Goal: Communication & Community: Participate in discussion

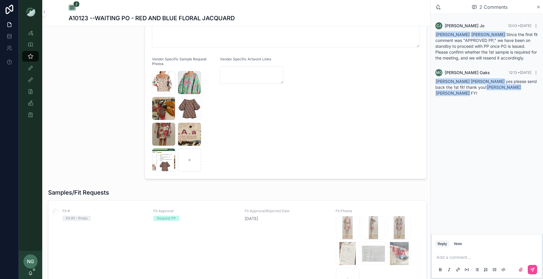
scroll to position [180, 0]
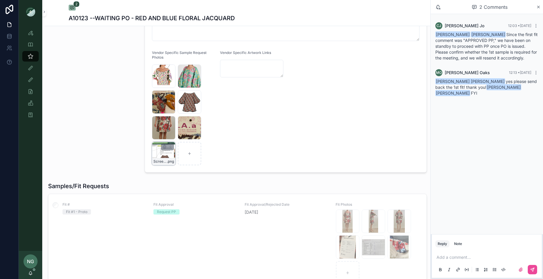
click at [163, 152] on div "Screenshot-2025-05-01-at-5.27.48-PM .png" at bounding box center [163, 153] width 23 height 23
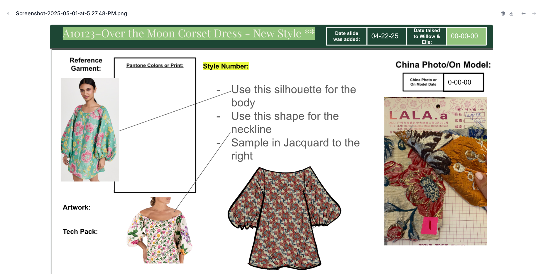
click at [5, 12] on button "Close modal" at bounding box center [8, 13] width 6 height 6
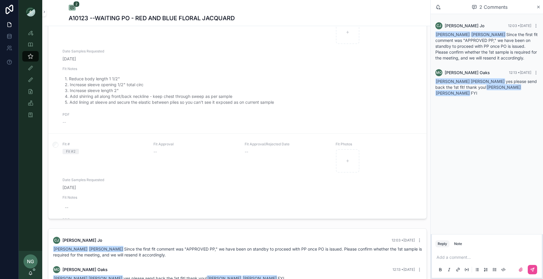
scroll to position [58, 0]
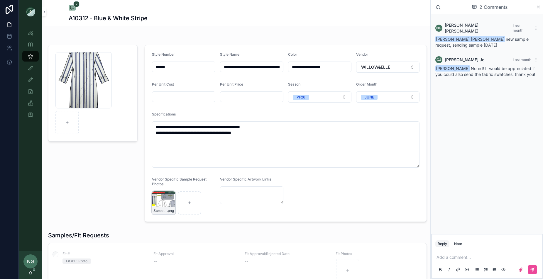
click at [162, 206] on div "Screenshot-2025-08-27-at-3.10.20-PM .png" at bounding box center [163, 202] width 23 height 23
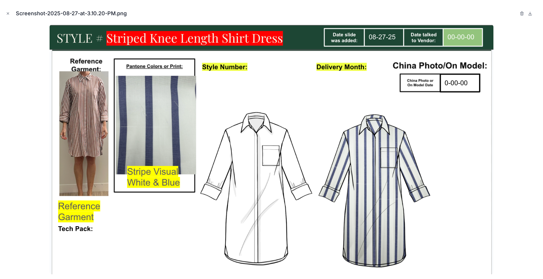
click at [7, 16] on button "Close modal" at bounding box center [8, 13] width 6 height 6
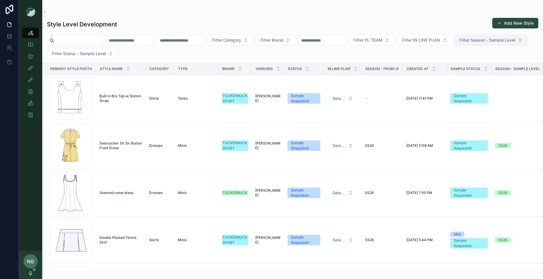
drag, startPoint x: 170, startPoint y: 53, endPoint x: 109, endPoint y: 56, distance: 61.1
click at [106, 53] on span "Filter Status - Sample Level" at bounding box center [79, 54] width 54 height 6
click at [454, 46] on button "Filter Season - Sample Level" at bounding box center [490, 40] width 73 height 11
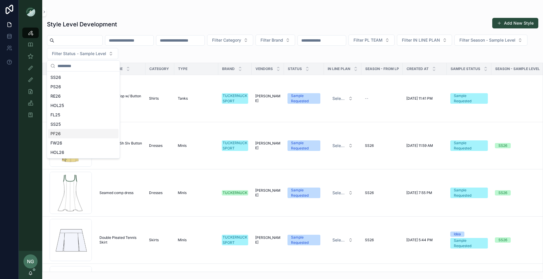
drag, startPoint x: 78, startPoint y: 132, endPoint x: 143, endPoint y: 98, distance: 73.5
click at [78, 132] on div "PF26" at bounding box center [83, 133] width 70 height 9
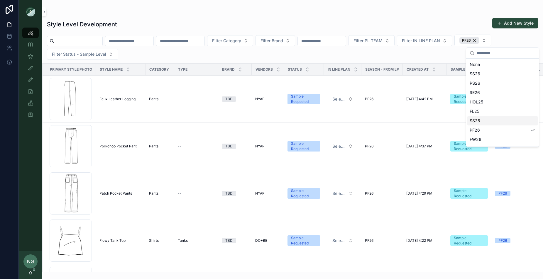
click at [225, 55] on div "Filter Category Filter Brand Filter PL TEAM Filter IN LINE PLAN PF26 Filter Sta…" at bounding box center [292, 47] width 501 height 25
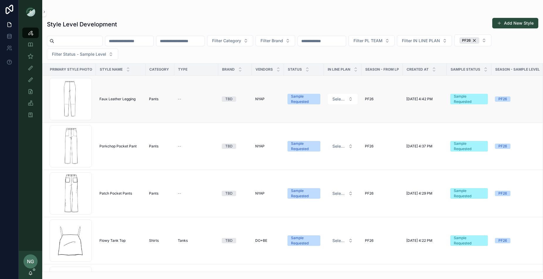
click at [118, 97] on span "Faux Leather Legging" at bounding box center [117, 99] width 36 height 5
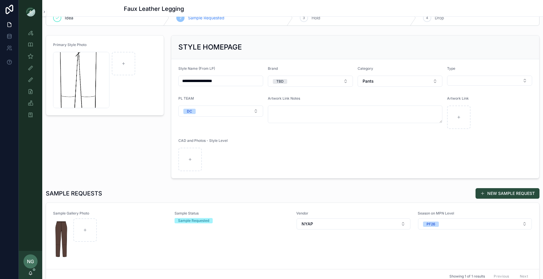
scroll to position [26, 0]
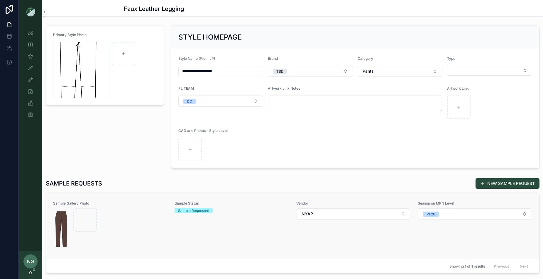
click at [152, 207] on div "Sample Gallery Photo" at bounding box center [110, 226] width 114 height 50
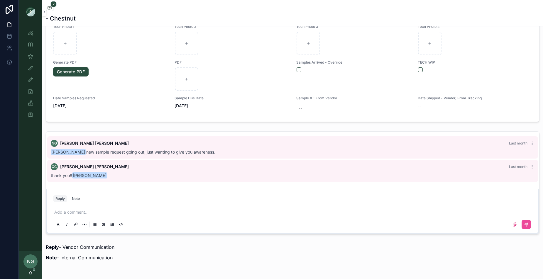
scroll to position [389, 0]
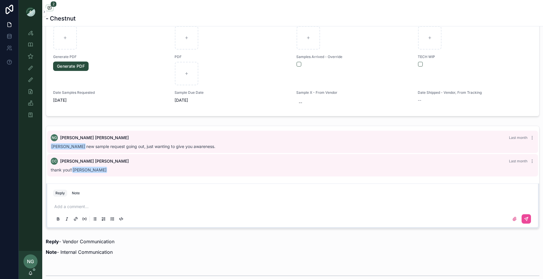
click at [153, 192] on div "Reply Note" at bounding box center [293, 193] width 486 height 9
drag, startPoint x: 144, startPoint y: 200, endPoint x: 139, endPoint y: 203, distance: 6.1
click at [141, 202] on div "Add a comment..." at bounding box center [293, 212] width 486 height 29
click at [125, 202] on div "Add a comment..." at bounding box center [292, 212] width 479 height 25
click at [109, 204] on p "scrollable content" at bounding box center [293, 207] width 479 height 6
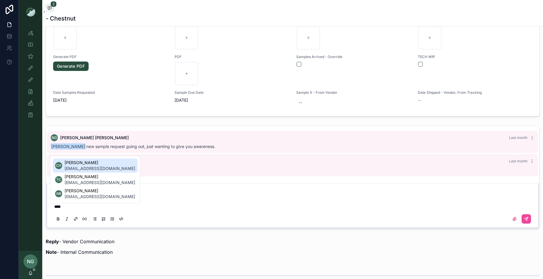
click at [85, 163] on span "Charles Huang" at bounding box center [100, 163] width 71 height 6
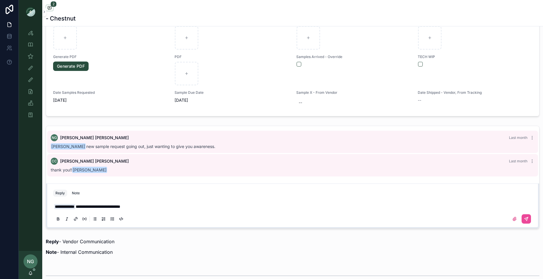
click at [120, 207] on span "**********" at bounding box center [98, 207] width 45 height 4
click at [527, 219] on icon "scrollable content" at bounding box center [527, 218] width 2 height 2
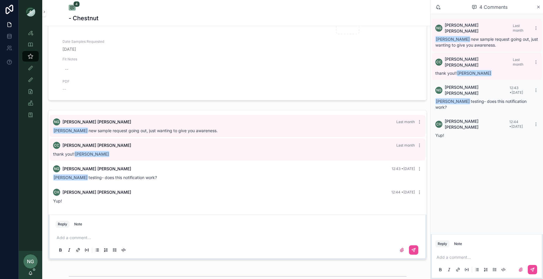
scroll to position [275, 0]
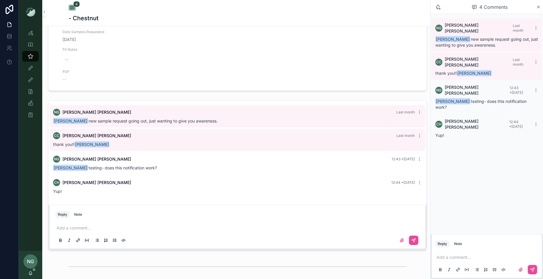
click at [446, 256] on p "scrollable content" at bounding box center [487, 258] width 103 height 6
click at [532, 270] on icon "scrollable content" at bounding box center [532, 270] width 5 height 5
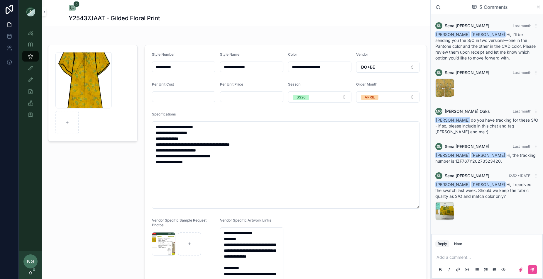
scroll to position [18, 0]
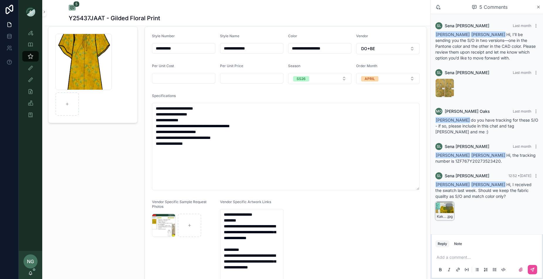
click at [442, 204] on div "KakaoTalk_20250902_091747761 .jpg" at bounding box center [444, 211] width 19 height 19
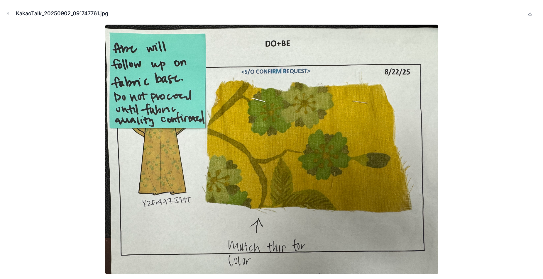
click at [451, 189] on div at bounding box center [272, 150] width 534 height 250
click at [7, 13] on icon "Close modal" at bounding box center [8, 14] width 2 height 2
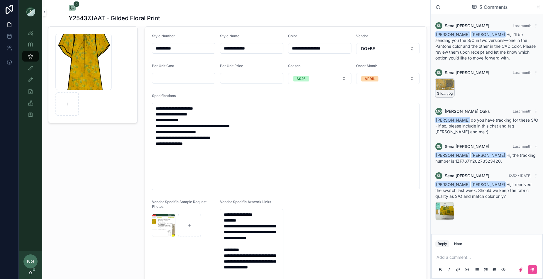
click at [440, 84] on div "Gilded-Floral-SO-sent-8.22.25 .jpg" at bounding box center [444, 88] width 19 height 19
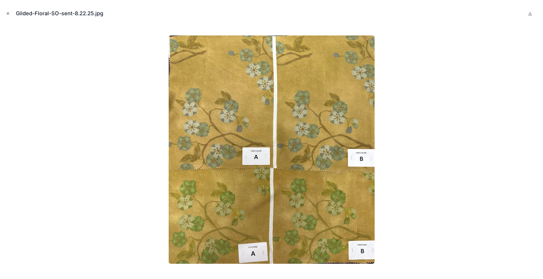
click at [4, 13] on div "Gilded-Floral-SO-sent-8.22.25.jpg" at bounding box center [271, 139] width 543 height 279
drag, startPoint x: 4, startPoint y: 13, endPoint x: 15, endPoint y: 13, distance: 10.9
click at [5, 13] on button "Close modal" at bounding box center [8, 13] width 6 height 6
